Goal: Task Accomplishment & Management: Manage account settings

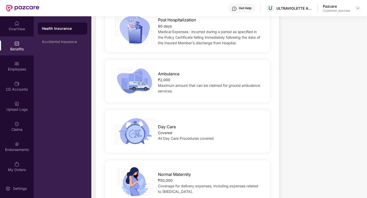
scroll to position [228, 0]
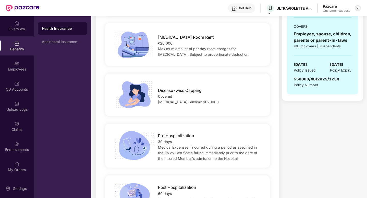
click at [357, 8] on img at bounding box center [357, 8] width 4 height 4
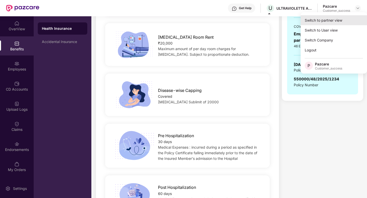
click at [326, 18] on div "Switch to partner view" at bounding box center [333, 20] width 66 height 10
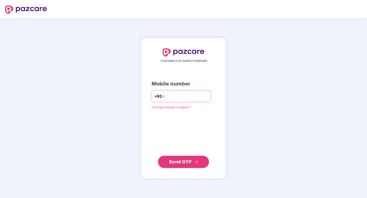
type input "**********"
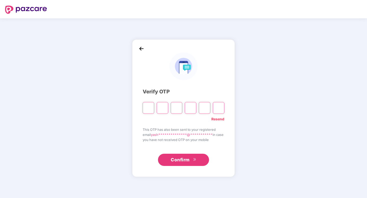
type input "*"
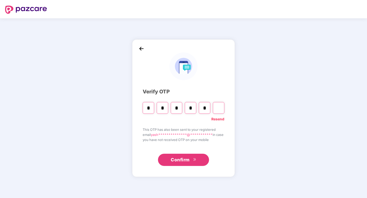
type input "*"
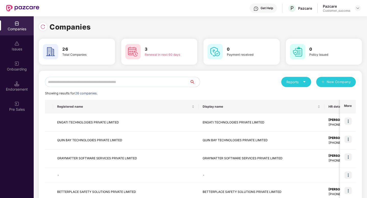
click at [105, 86] on input "text" at bounding box center [117, 82] width 145 height 10
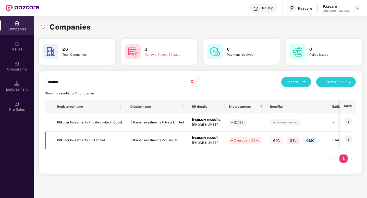
type input "********"
click at [349, 139] on img at bounding box center [347, 139] width 7 height 7
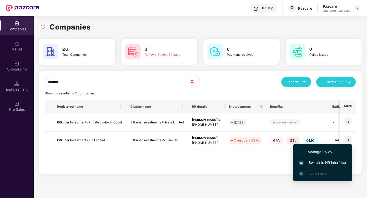
click at [322, 162] on span "Switch to HR interface" at bounding box center [322, 163] width 46 height 6
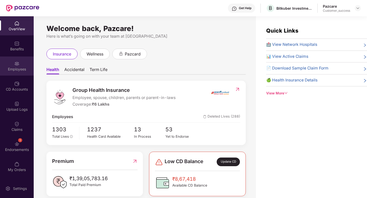
click at [10, 65] on div "Employees" at bounding box center [17, 66] width 34 height 19
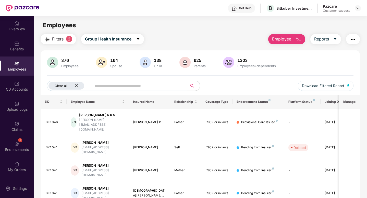
click at [77, 85] on icon "close" at bounding box center [76, 86] width 3 height 3
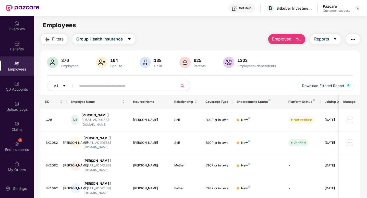
click at [94, 87] on input "text" at bounding box center [125, 86] width 92 height 8
paste input "**********"
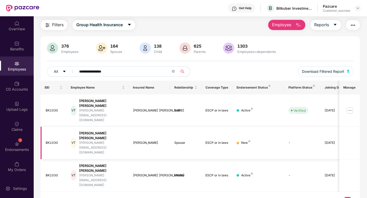
scroll to position [16, 0]
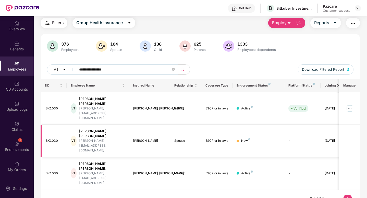
type input "**********"
click at [348, 105] on img at bounding box center [349, 109] width 8 height 8
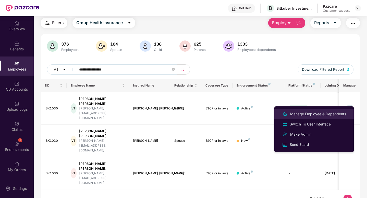
click at [328, 112] on div "Manage Employee & Dependents" at bounding box center [318, 114] width 58 height 6
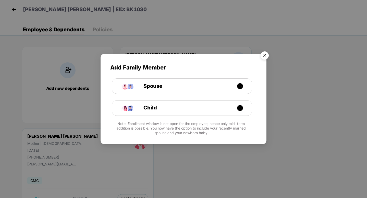
click at [263, 55] on img "Close" at bounding box center [264, 56] width 14 height 14
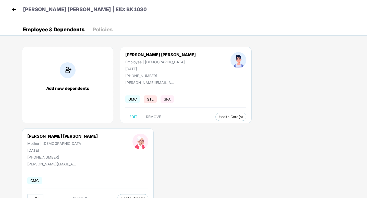
click at [43, 195] on button "EDIT" at bounding box center [35, 199] width 16 height 8
select select "******"
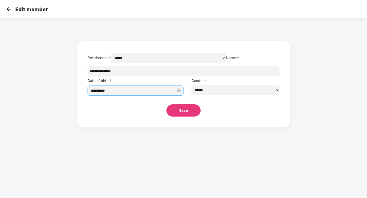
click at [156, 94] on input "**********" at bounding box center [133, 91] width 86 height 6
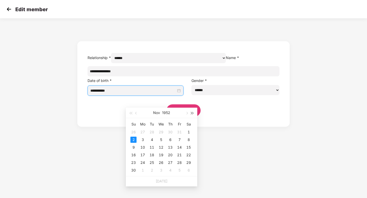
click at [192, 113] on span "button" at bounding box center [192, 113] width 3 height 3
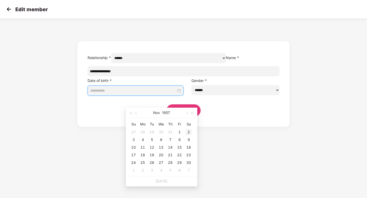
type input "**********"
click at [188, 134] on div "2" at bounding box center [188, 132] width 6 height 6
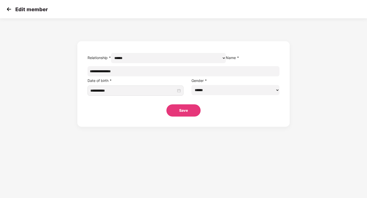
click at [180, 117] on button "Save" at bounding box center [183, 111] width 34 height 12
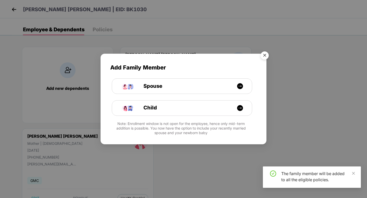
click at [264, 55] on img "Close" at bounding box center [264, 56] width 14 height 14
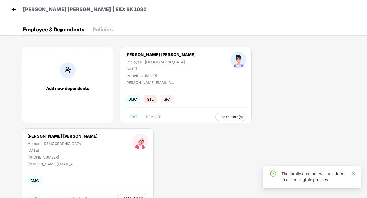
click at [11, 10] on img at bounding box center [14, 10] width 8 height 8
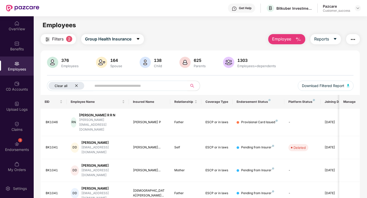
click at [79, 87] on div "Clear all" at bounding box center [66, 86] width 36 height 8
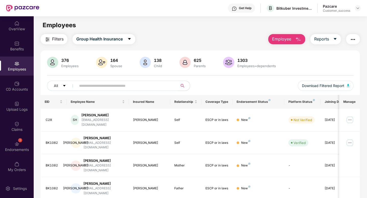
click at [87, 86] on input "text" at bounding box center [125, 86] width 92 height 8
paste input "**********"
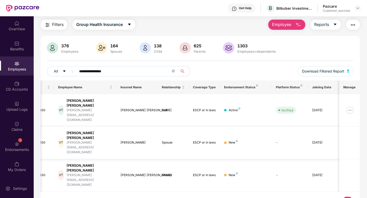
scroll to position [0, 0]
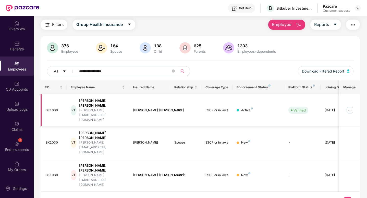
type input "**********"
click at [349, 106] on img at bounding box center [349, 110] width 8 height 8
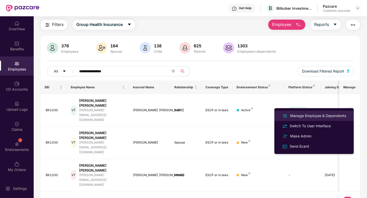
click at [335, 114] on div "Manage Employee & Dependents" at bounding box center [318, 116] width 58 height 6
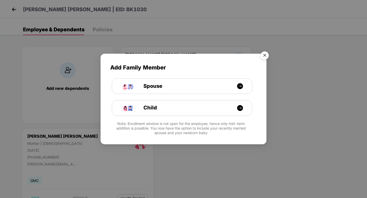
click at [263, 56] on img "Close" at bounding box center [264, 56] width 14 height 14
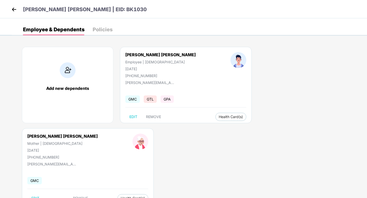
click at [14, 9] on img at bounding box center [14, 10] width 8 height 8
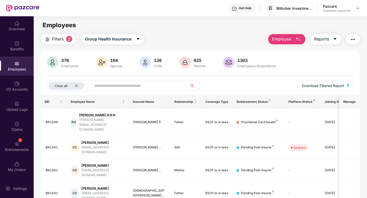
click at [99, 86] on input "text" at bounding box center [137, 86] width 86 height 8
click at [76, 86] on icon "close" at bounding box center [76, 86] width 3 height 3
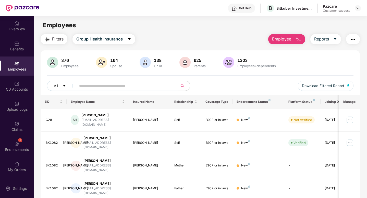
click at [79, 86] on span at bounding box center [125, 86] width 105 height 10
paste input "**********"
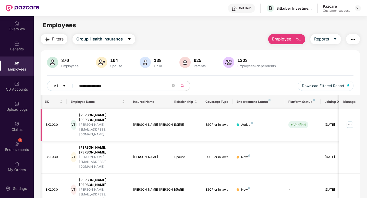
scroll to position [0, 13]
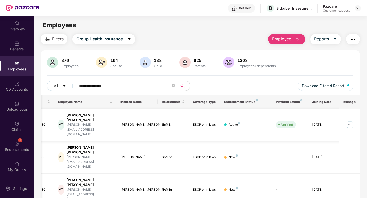
type input "**********"
click at [348, 121] on img at bounding box center [349, 125] width 8 height 8
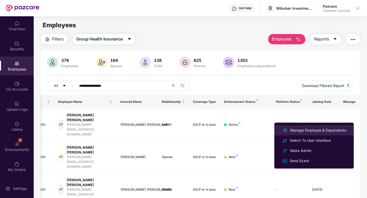
click at [317, 131] on div "Manage Employee & Dependents" at bounding box center [318, 131] width 58 height 6
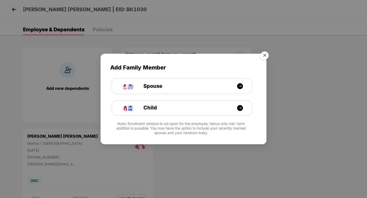
click at [265, 54] on img "Close" at bounding box center [264, 56] width 14 height 14
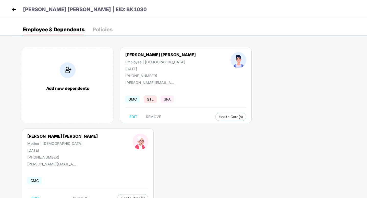
click at [13, 11] on img at bounding box center [14, 10] width 8 height 8
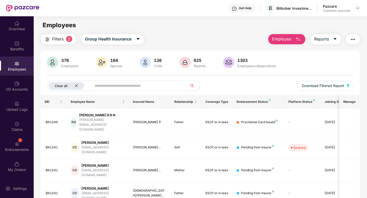
click at [78, 85] on icon "close" at bounding box center [76, 85] width 3 height 3
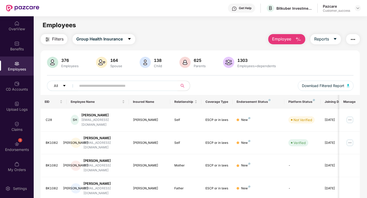
click at [353, 41] on img "button" at bounding box center [353, 39] width 6 height 6
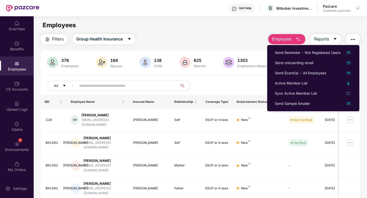
click at [353, 40] on img "button" at bounding box center [353, 39] width 6 height 6
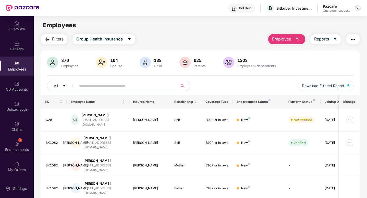
click at [357, 7] on img at bounding box center [357, 8] width 4 height 4
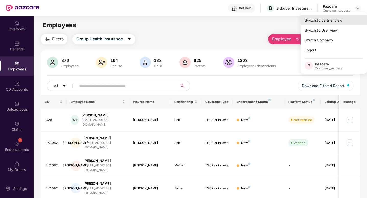
click at [334, 20] on div "Switch to partner view" at bounding box center [333, 20] width 66 height 10
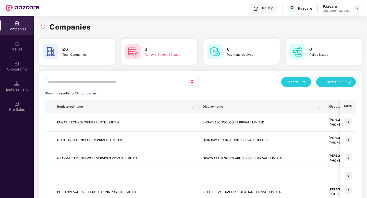
click at [120, 83] on input "text" at bounding box center [117, 82] width 145 height 10
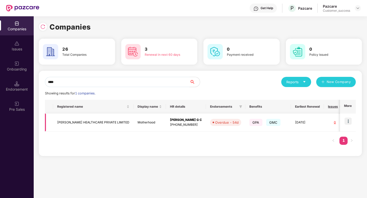
type input "****"
click at [349, 121] on img at bounding box center [347, 121] width 7 height 7
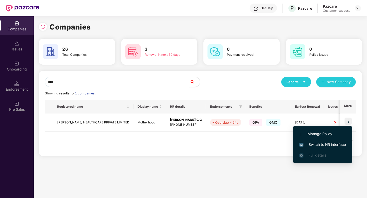
click at [331, 145] on span "Switch to HR interface" at bounding box center [322, 145] width 46 height 6
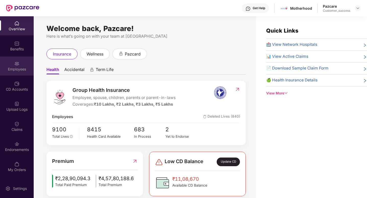
click at [13, 69] on div "Employees" at bounding box center [17, 69] width 34 height 5
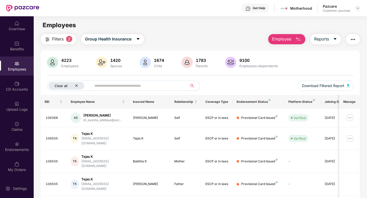
click at [78, 85] on icon "close" at bounding box center [76, 85] width 3 height 3
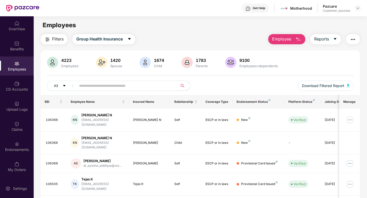
click at [92, 86] on input "text" at bounding box center [125, 86] width 92 height 8
paste input "*"
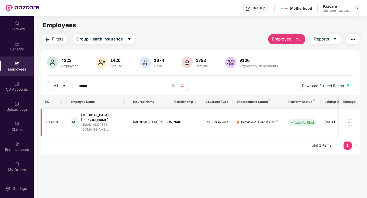
type input "******"
click at [349, 120] on img at bounding box center [349, 123] width 8 height 8
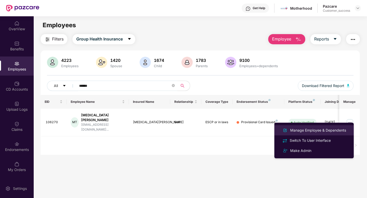
click at [324, 131] on div "Manage Employee & Dependents" at bounding box center [318, 131] width 58 height 6
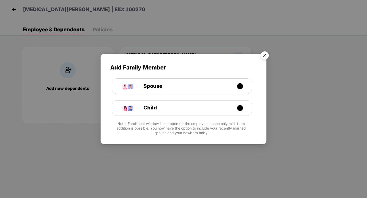
click at [262, 56] on img "Close" at bounding box center [264, 56] width 14 height 14
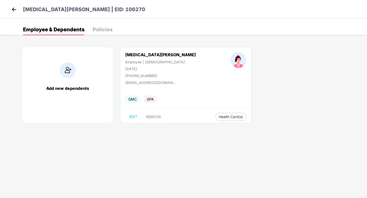
click at [13, 10] on img at bounding box center [14, 10] width 8 height 8
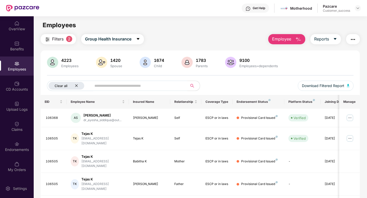
click at [79, 86] on div "Clear all" at bounding box center [66, 86] width 36 height 8
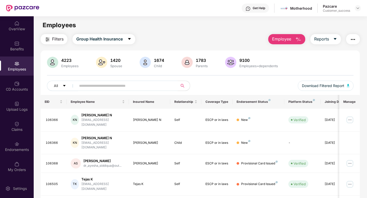
click at [80, 86] on input "text" at bounding box center [125, 86] width 92 height 8
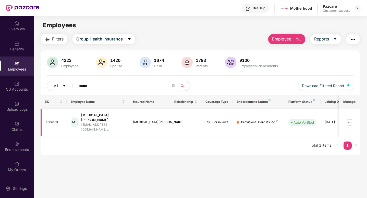
type input "******"
click at [351, 119] on img at bounding box center [349, 123] width 8 height 8
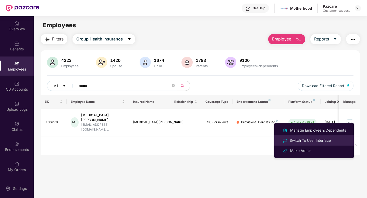
click at [330, 141] on div "Switch To User Interface" at bounding box center [309, 141] width 43 height 6
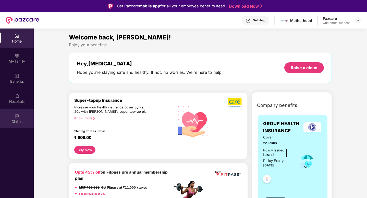
click at [16, 117] on img at bounding box center [16, 116] width 5 height 5
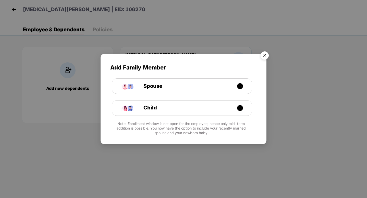
click at [264, 57] on img "Close" at bounding box center [264, 56] width 14 height 14
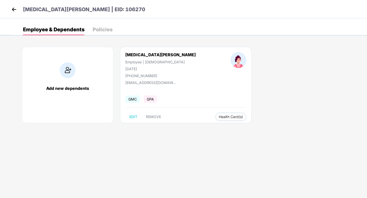
click at [15, 9] on img at bounding box center [14, 10] width 8 height 8
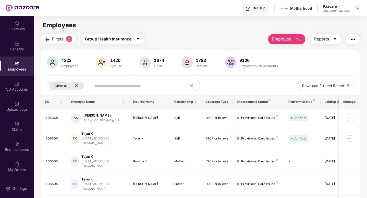
click at [78, 85] on icon "close" at bounding box center [76, 85] width 3 height 3
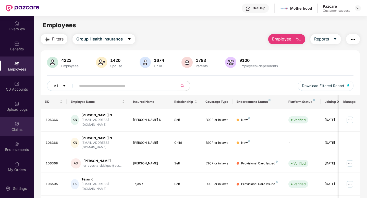
click at [17, 125] on img at bounding box center [16, 124] width 5 height 5
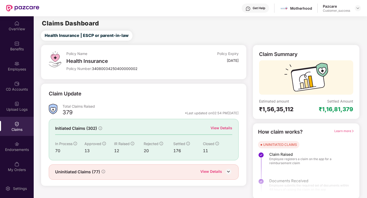
click at [215, 128] on div "View Details" at bounding box center [221, 128] width 22 height 6
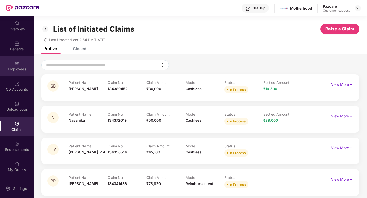
click at [17, 59] on div "Employees" at bounding box center [17, 66] width 34 height 19
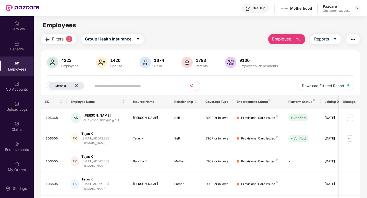
click at [79, 86] on div "Clear all" at bounding box center [66, 86] width 36 height 8
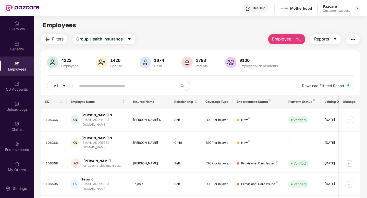
click at [322, 39] on span "Reports" at bounding box center [321, 39] width 15 height 6
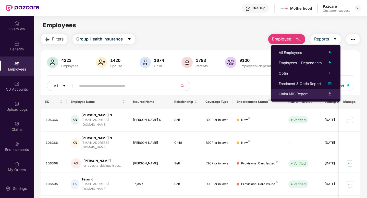
click at [298, 93] on div "Claim MIS Report" at bounding box center [292, 94] width 29 height 6
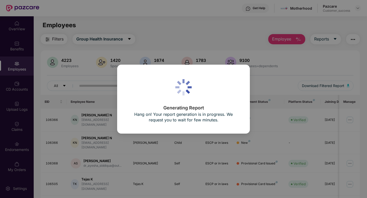
click at [204, 86] on div "Generating Report Hang on! Your report generation is in progress. We request yo…" at bounding box center [183, 99] width 113 height 50
click at [355, 71] on div "Generating Report Hang on! Your report generation is in progress. We request yo…" at bounding box center [183, 99] width 367 height 198
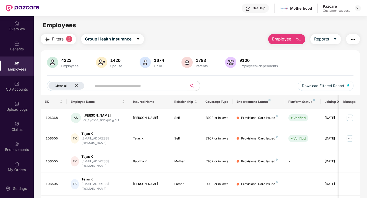
click at [76, 86] on icon "close" at bounding box center [76, 86] width 3 height 3
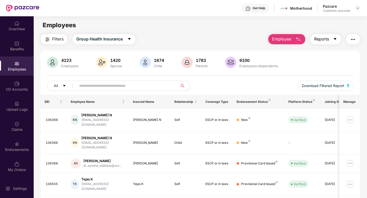
click at [318, 38] on span "Reports" at bounding box center [321, 39] width 15 height 6
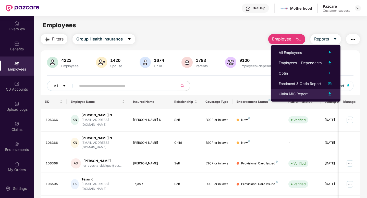
click at [331, 94] on img at bounding box center [329, 94] width 6 height 6
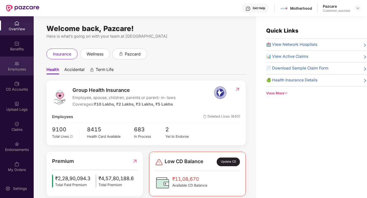
click at [11, 64] on div "Employees" at bounding box center [17, 66] width 34 height 19
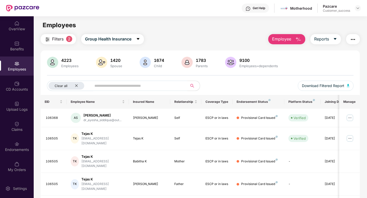
click at [46, 39] on img "button" at bounding box center [47, 39] width 6 height 6
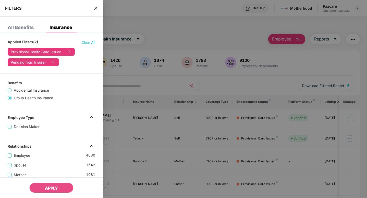
click at [70, 52] on icon at bounding box center [69, 51] width 5 height 5
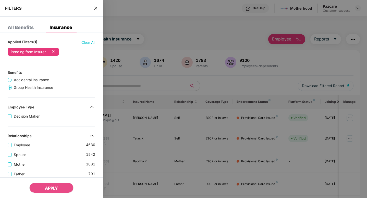
click at [55, 52] on icon at bounding box center [53, 51] width 5 height 5
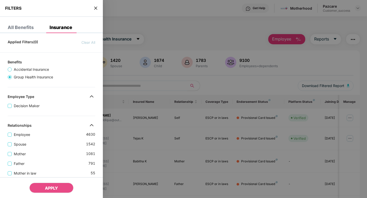
click at [94, 10] on span "close" at bounding box center [96, 8] width 4 height 5
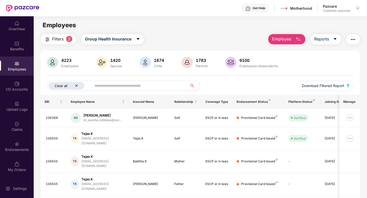
click at [79, 87] on div "Clear all" at bounding box center [66, 86] width 36 height 8
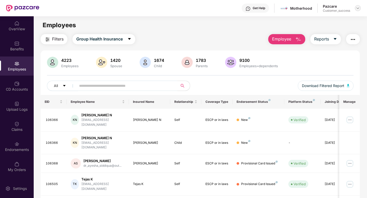
click at [357, 5] on div at bounding box center [357, 8] width 6 height 6
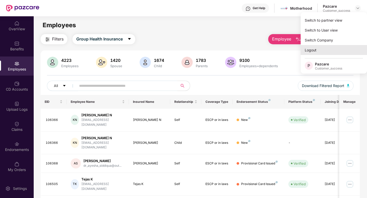
click at [318, 48] on div "Logout" at bounding box center [333, 50] width 66 height 10
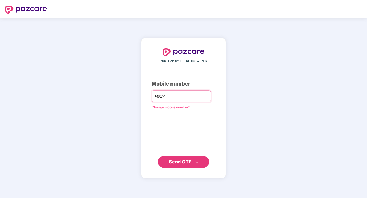
type input "**********"
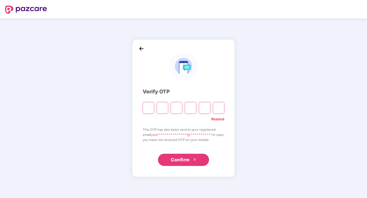
type input "*"
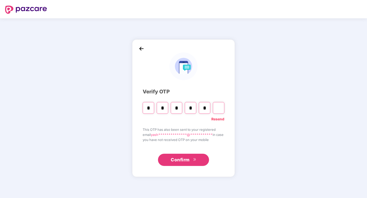
type input "*"
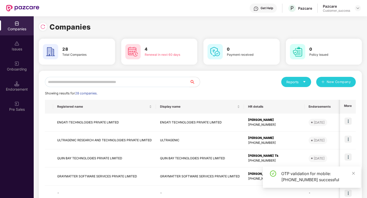
click at [52, 80] on input "text" at bounding box center [117, 82] width 145 height 10
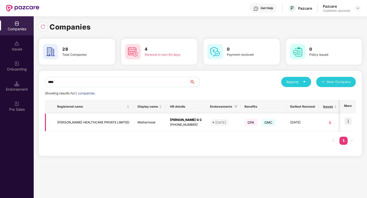
type input "****"
click at [348, 121] on img at bounding box center [347, 121] width 7 height 7
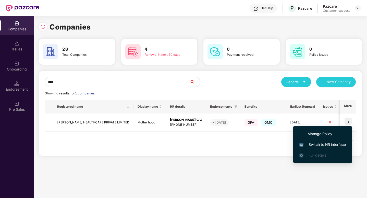
click at [329, 145] on span "Switch to HR interface" at bounding box center [322, 145] width 46 height 6
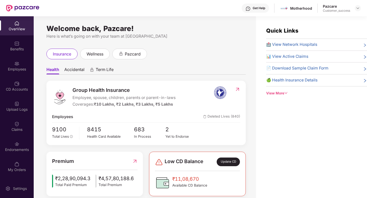
click at [16, 66] on div "Employees" at bounding box center [17, 66] width 34 height 19
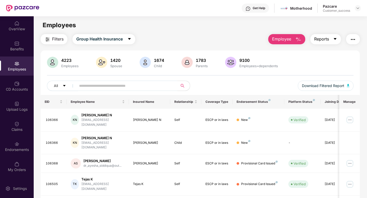
click at [326, 39] on span "Reports" at bounding box center [321, 39] width 15 height 6
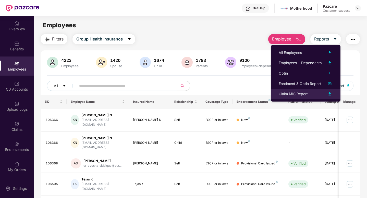
click at [293, 97] on li "Claim MIS Report" at bounding box center [305, 94] width 69 height 10
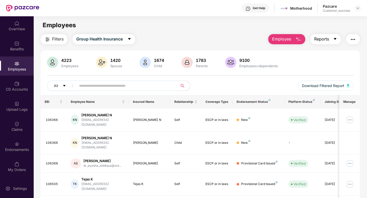
click at [330, 39] on button "Reports" at bounding box center [325, 39] width 31 height 10
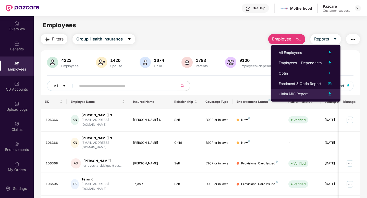
click at [307, 95] on div "Claim MIS Report" at bounding box center [292, 94] width 29 height 6
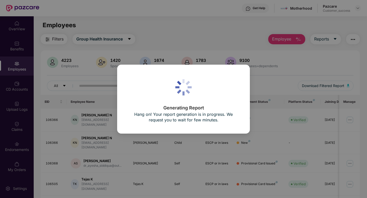
click at [307, 95] on div "Generating Report Hang on! Your report generation is in progress. We request yo…" at bounding box center [183, 99] width 367 height 198
click at [289, 86] on div "Generating Report Hang on! Your report generation is in progress. We request yo…" at bounding box center [183, 99] width 367 height 198
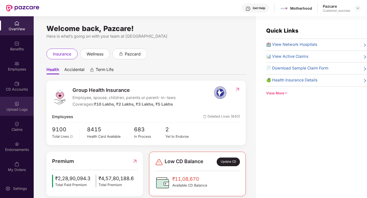
click at [17, 98] on div "Upload Logs" at bounding box center [17, 106] width 34 height 19
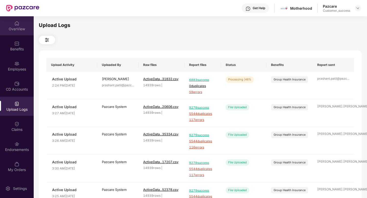
click at [18, 27] on div "OverView" at bounding box center [17, 29] width 34 height 5
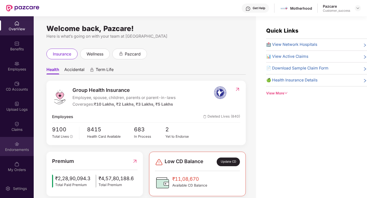
click at [18, 143] on img at bounding box center [16, 144] width 5 height 5
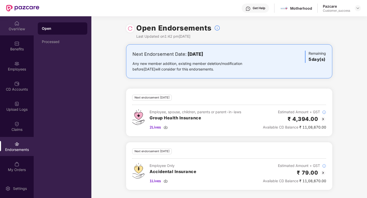
click at [9, 23] on div "OverView" at bounding box center [17, 25] width 34 height 19
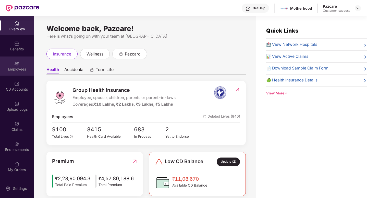
click at [12, 73] on div "Employees" at bounding box center [17, 66] width 34 height 19
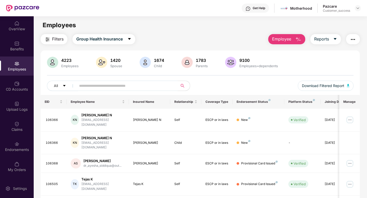
click at [88, 88] on input "text" at bounding box center [125, 86] width 92 height 8
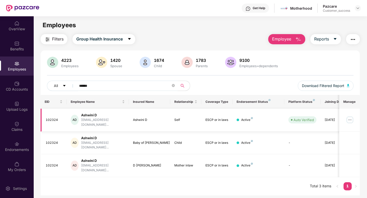
type input "******"
click at [352, 116] on img at bounding box center [349, 120] width 8 height 8
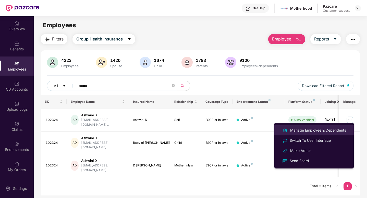
click at [324, 128] on div "Manage Employee & Dependents" at bounding box center [318, 131] width 58 height 6
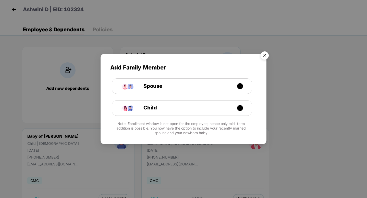
click at [263, 57] on img "Close" at bounding box center [264, 56] width 14 height 14
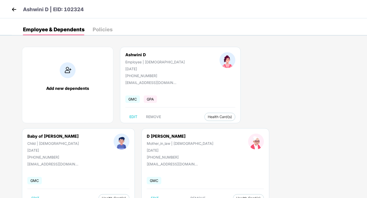
click at [98, 29] on div "Policies" at bounding box center [103, 29] width 20 height 5
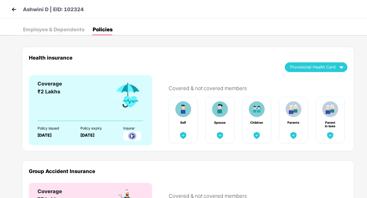
click at [14, 8] on img at bounding box center [14, 10] width 8 height 8
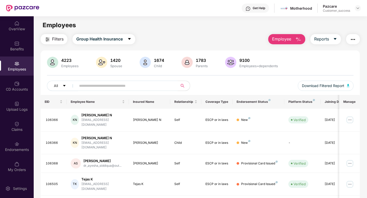
click at [159, 85] on input "text" at bounding box center [125, 86] width 92 height 8
paste input "******"
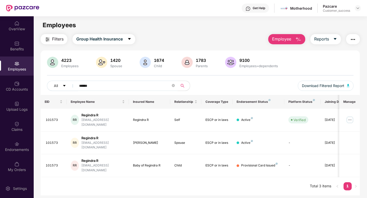
type input "******"
click at [350, 39] on img "button" at bounding box center [353, 39] width 6 height 6
click at [28, 103] on div "Upload Logs" at bounding box center [17, 106] width 34 height 19
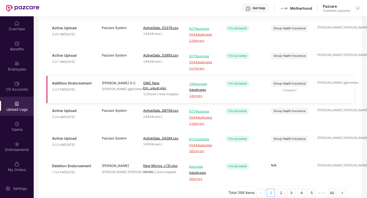
scroll to position [171, 0]
